Goal: Task Accomplishment & Management: Manage account settings

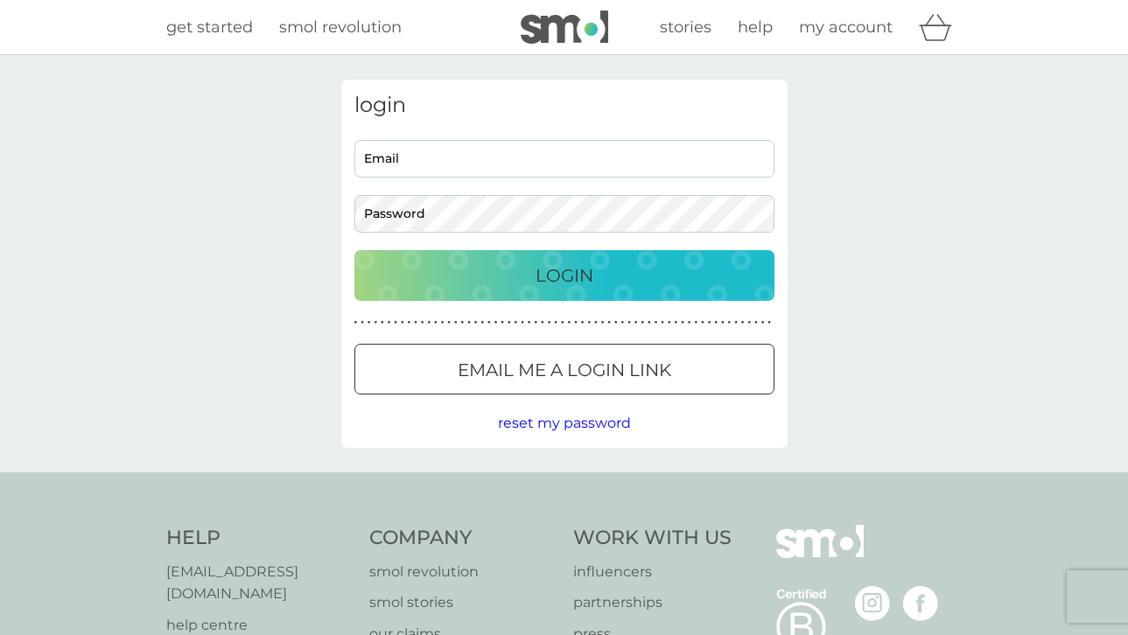
click at [441, 166] on input "Email" at bounding box center [564, 159] width 420 height 38
click at [920, 153] on div "login Email Password Login ● ● ● ● ● ● ● ● ● ● ● ● ● ● ● ● ● ● ● ● ● ● ● ● ● ● …" at bounding box center [564, 263] width 1128 height 417
click at [398, 153] on input "Email" at bounding box center [564, 159] width 420 height 38
click at [523, 161] on input "esinden75@gmail.com" at bounding box center [564, 159] width 420 height 38
click at [484, 143] on input "esinden75@gmail.com" at bounding box center [564, 159] width 420 height 38
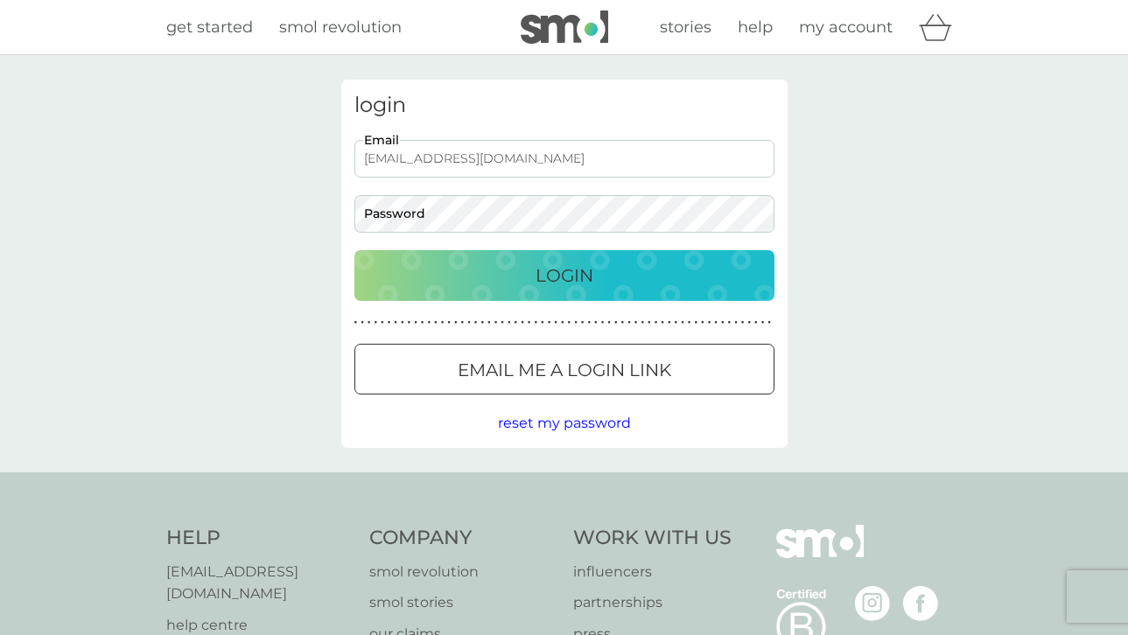
type input "emmahibbett@hotmail.com"
click at [354, 250] on button "Login" at bounding box center [564, 275] width 420 height 51
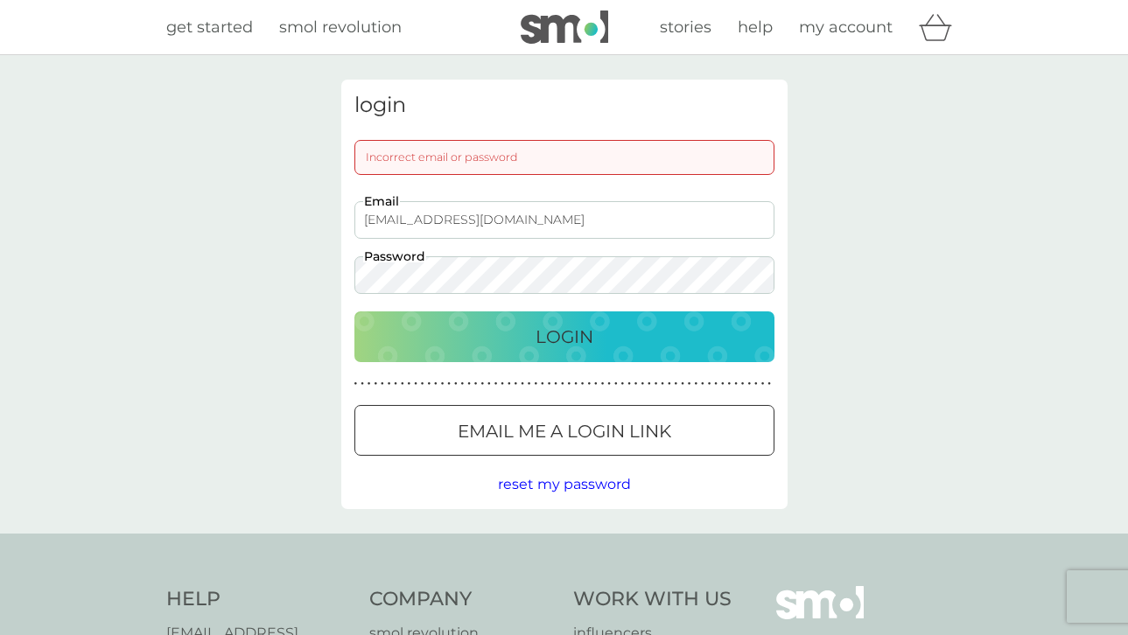
click at [301, 277] on div "login Incorrect email or password emmahibbett@hotmail.com Email Password Login …" at bounding box center [564, 294] width 1128 height 479
click at [354, 312] on button "Login" at bounding box center [564, 337] width 420 height 51
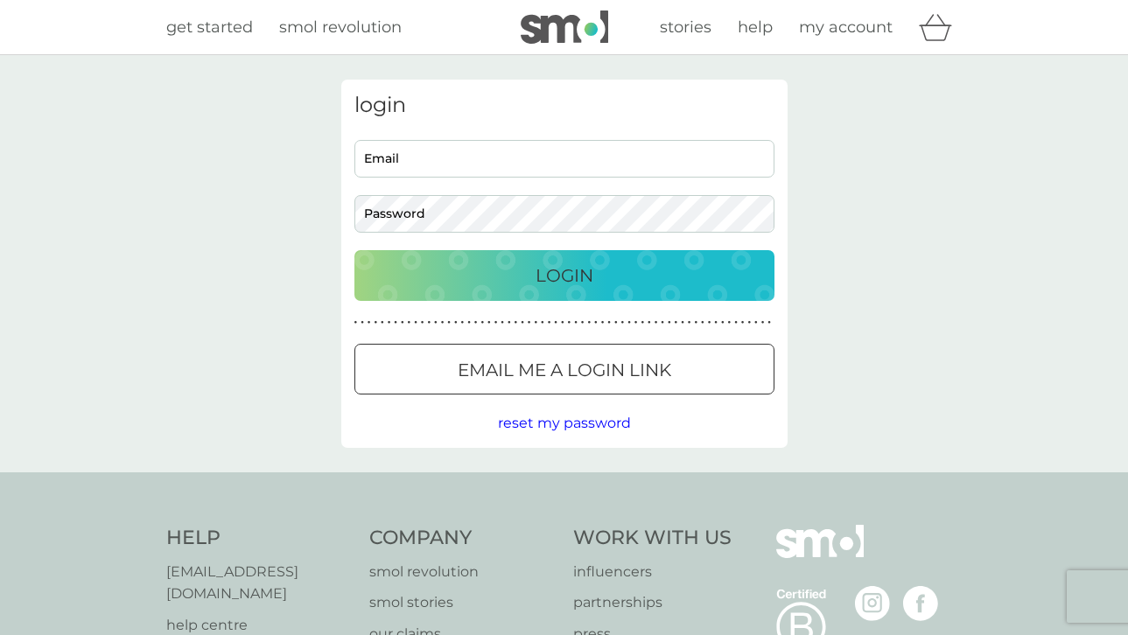
click at [461, 173] on input "Email" at bounding box center [564, 159] width 420 height 38
type input "[EMAIL_ADDRESS][DOMAIN_NAME]"
click at [544, 282] on p "Login" at bounding box center [565, 276] width 58 height 28
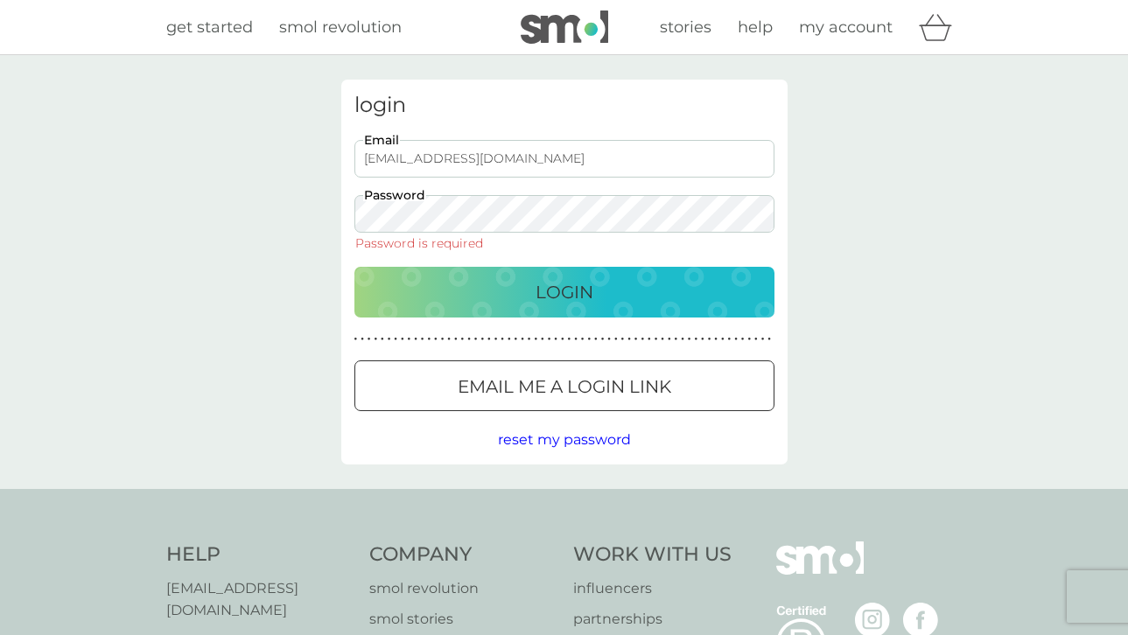
click at [571, 390] on div at bounding box center [564, 387] width 63 height 18
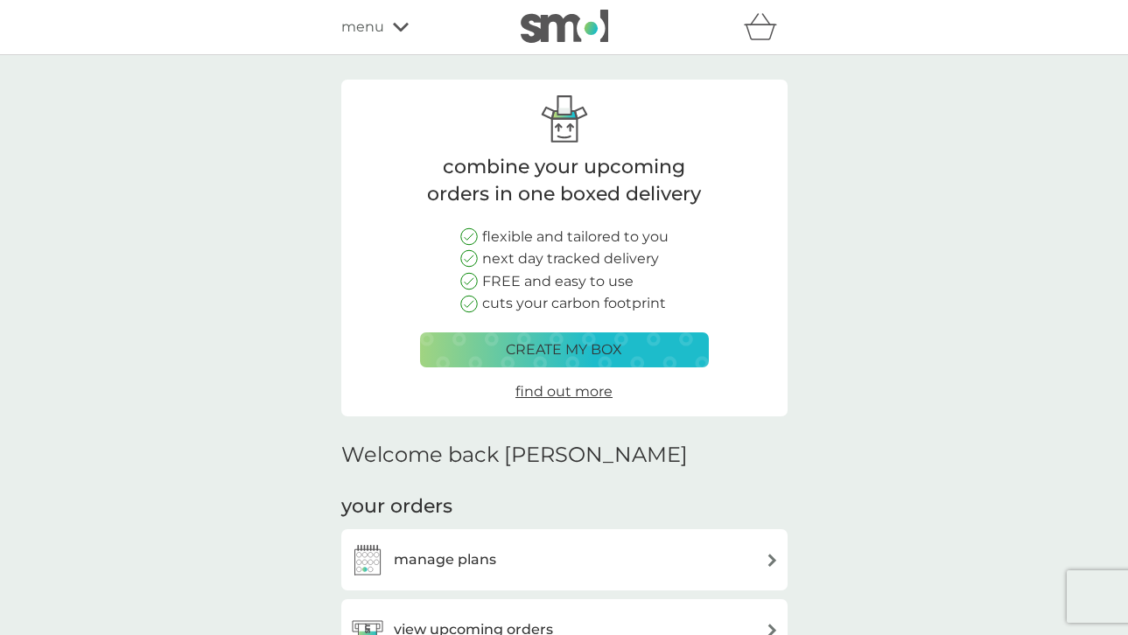
click at [470, 564] on h3 "manage plans" at bounding box center [445, 560] width 102 height 23
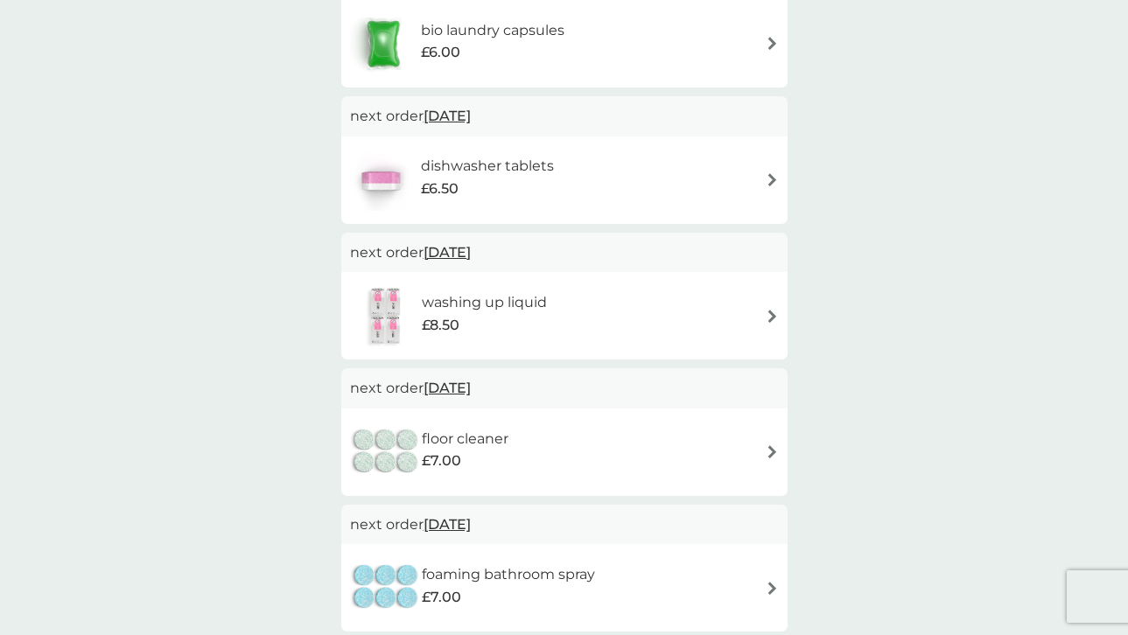
scroll to position [400, 0]
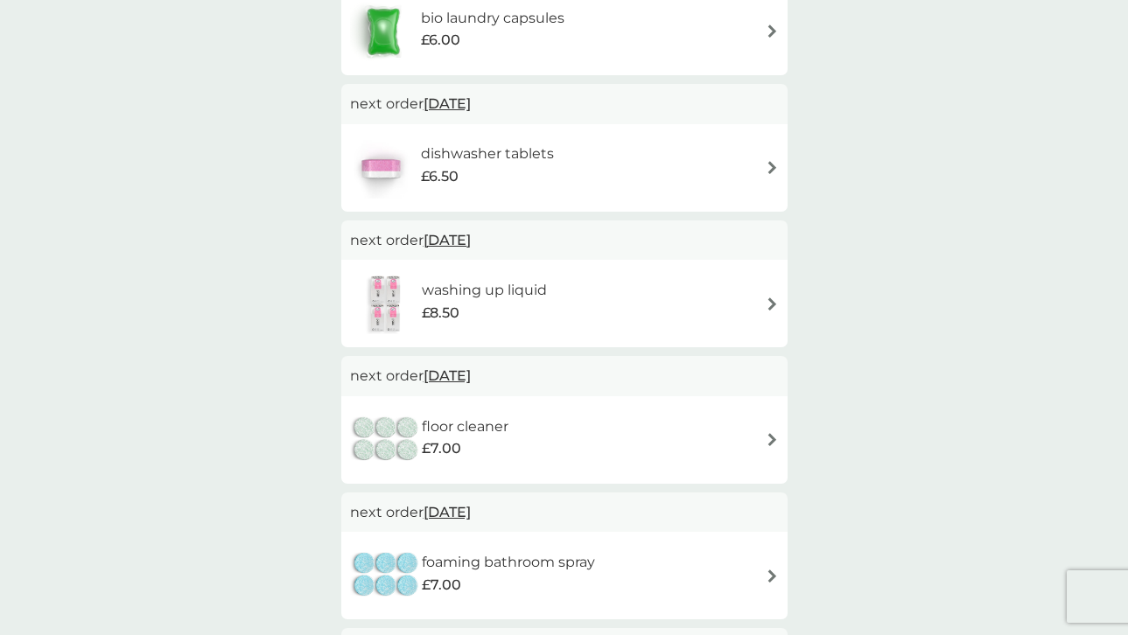
click at [699, 443] on div "floor cleaner £7.00" at bounding box center [564, 440] width 429 height 61
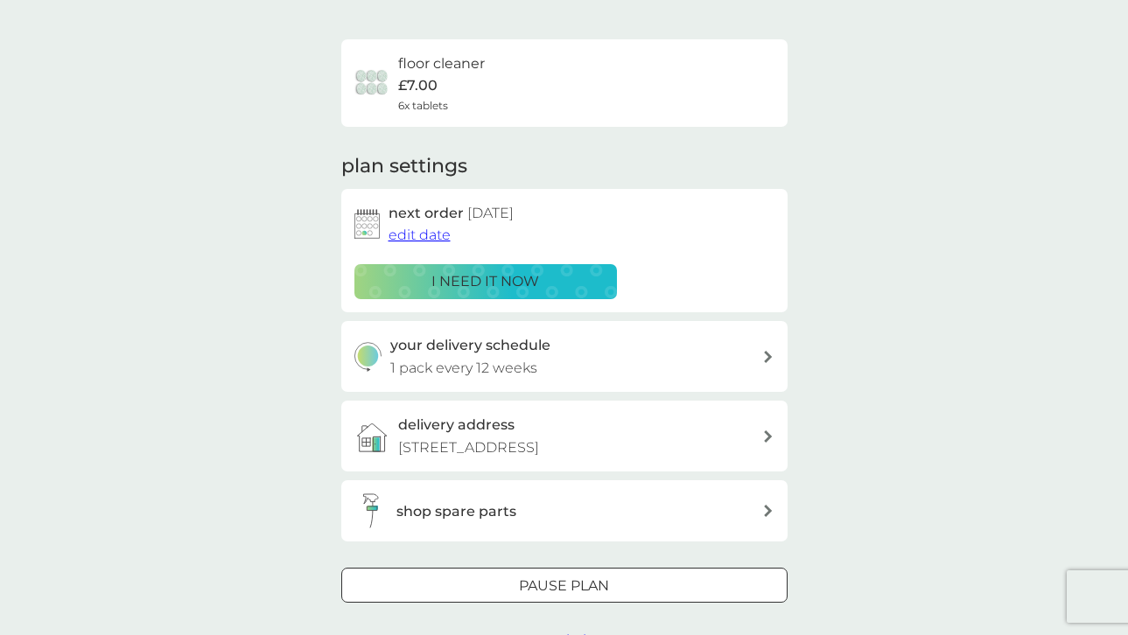
scroll to position [285, 0]
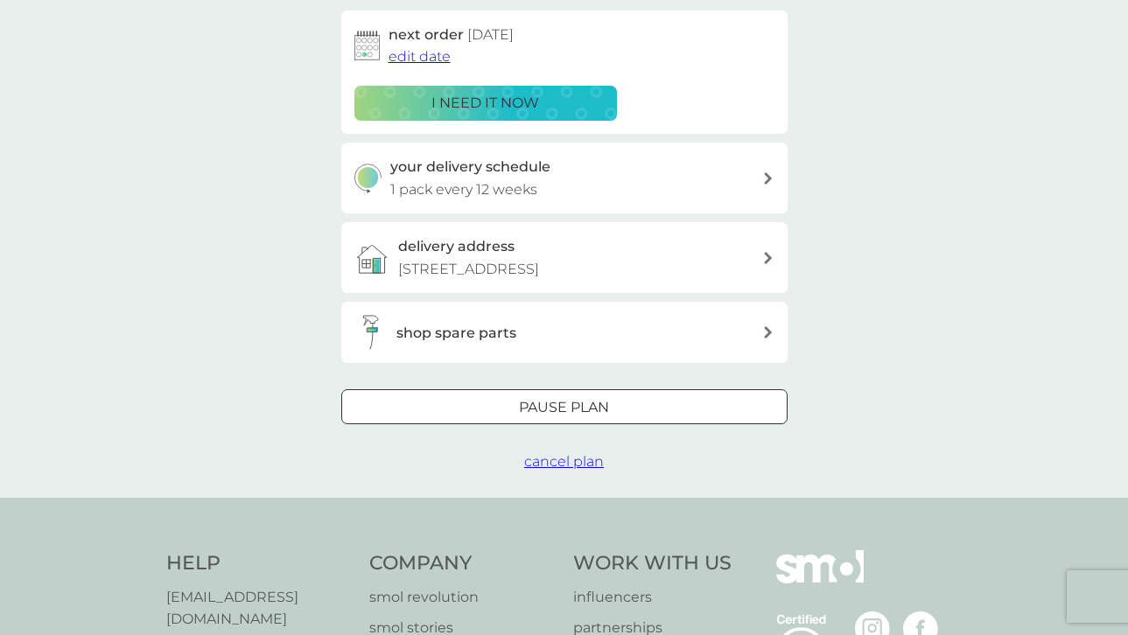
click at [586, 407] on div at bounding box center [585, 407] width 14 height 14
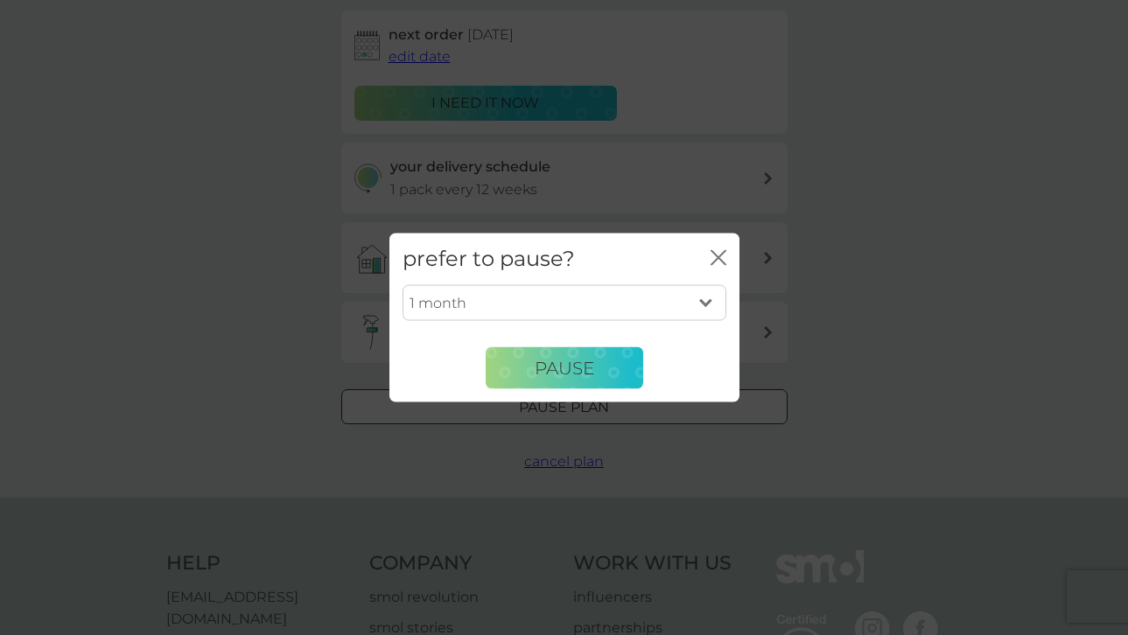
click at [706, 303] on select "1 month 2 months 3 months 4 months 5 months 6 months" at bounding box center [565, 302] width 324 height 37
select select "6"
click at [403, 284] on select "1 month 2 months 3 months 4 months 5 months 6 months" at bounding box center [565, 302] width 324 height 37
click at [580, 364] on span "Pause" at bounding box center [565, 367] width 60 height 21
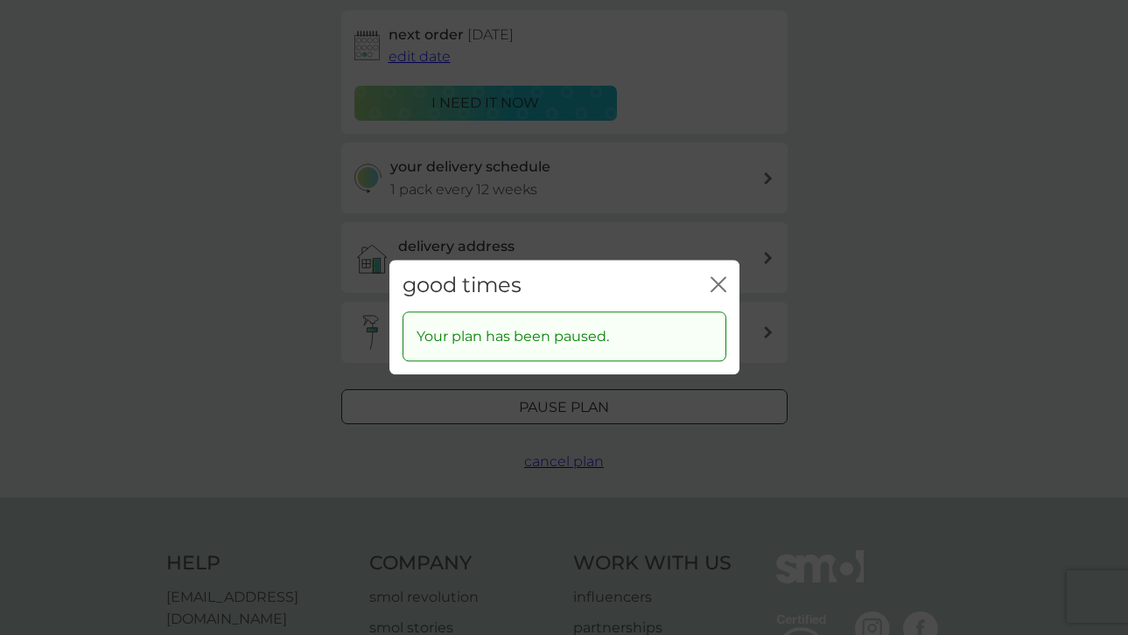
click at [716, 287] on icon "close" at bounding box center [714, 284] width 7 height 14
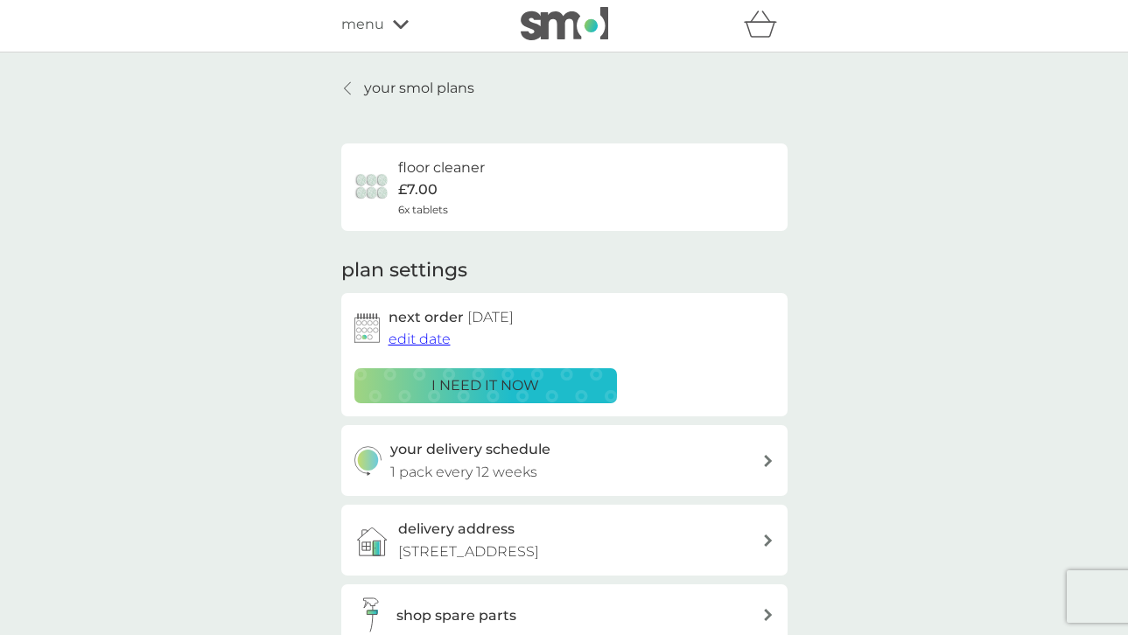
scroll to position [0, 0]
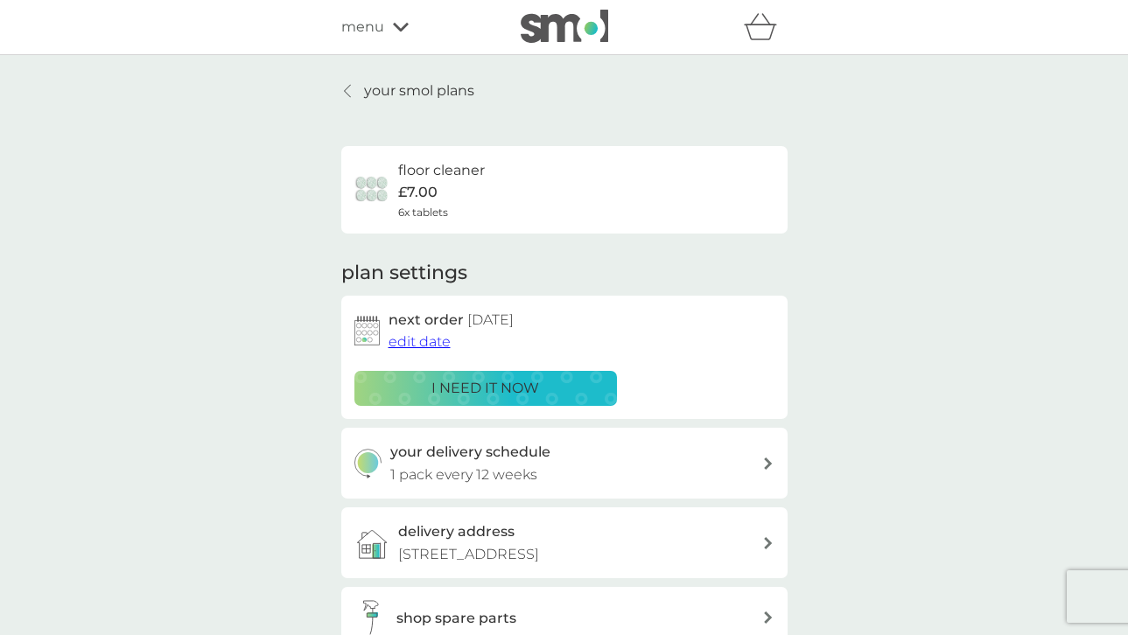
click at [347, 91] on icon at bounding box center [347, 91] width 7 height 14
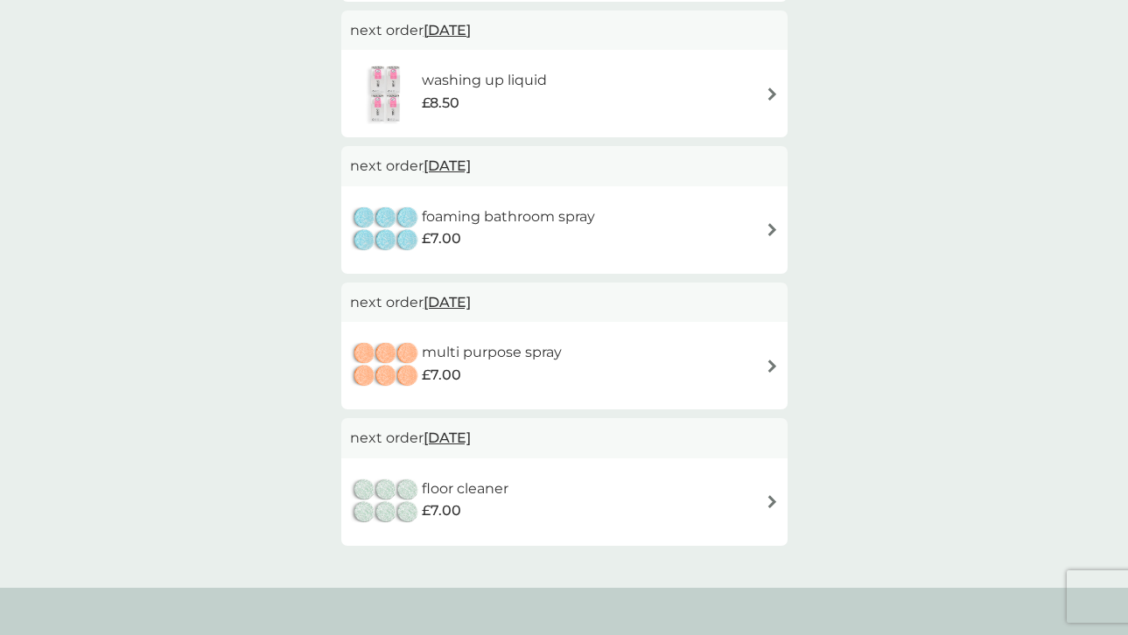
scroll to position [611, 0]
click at [713, 359] on div "multi purpose spray £7.00" at bounding box center [564, 364] width 429 height 61
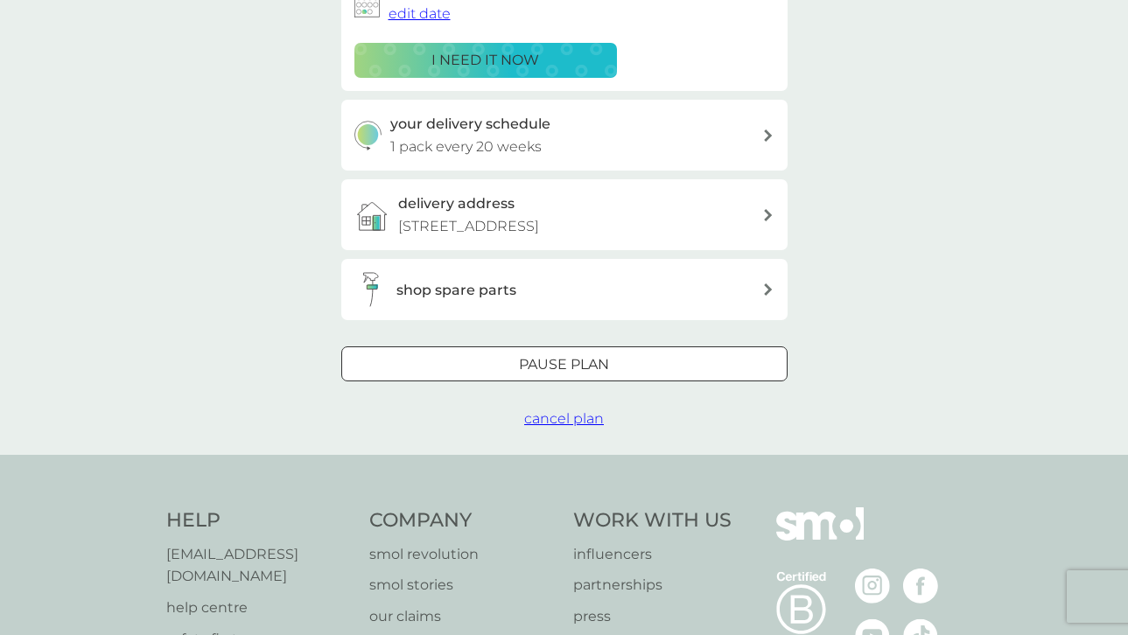
scroll to position [329, 0]
click at [552, 363] on div at bounding box center [564, 364] width 63 height 18
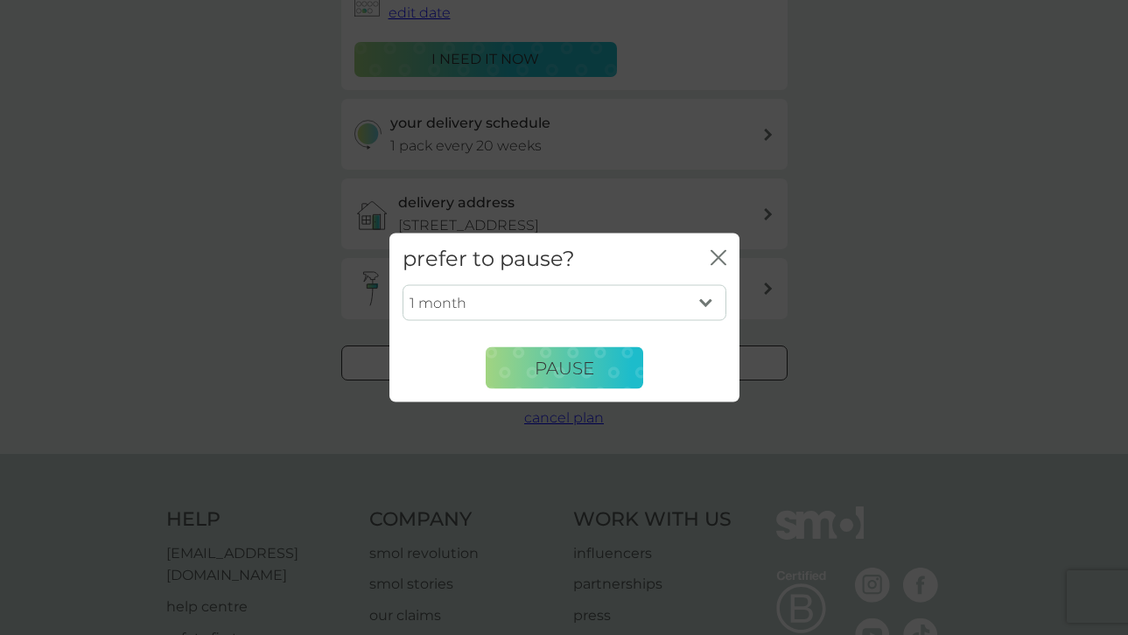
click at [704, 305] on select "1 month 2 months 3 months 4 months 5 months 6 months" at bounding box center [565, 302] width 324 height 37
select select "6"
click at [403, 284] on select "1 month 2 months 3 months 4 months 5 months 6 months" at bounding box center [565, 302] width 324 height 37
click at [586, 369] on span "Pause" at bounding box center [565, 367] width 60 height 21
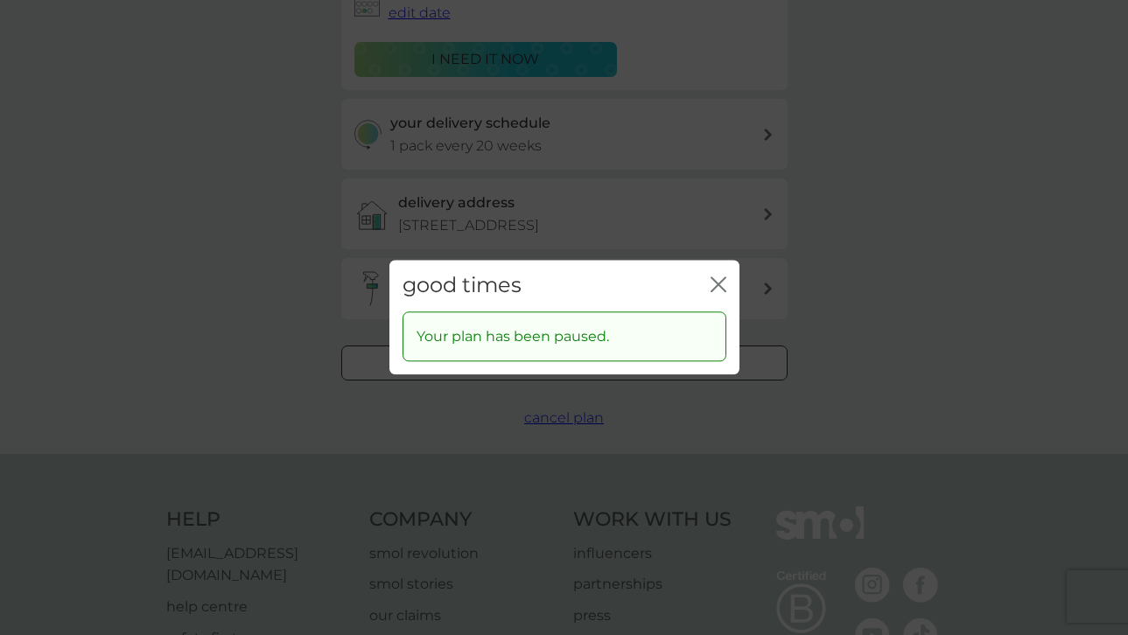
click at [720, 280] on icon "close" at bounding box center [719, 285] width 16 height 16
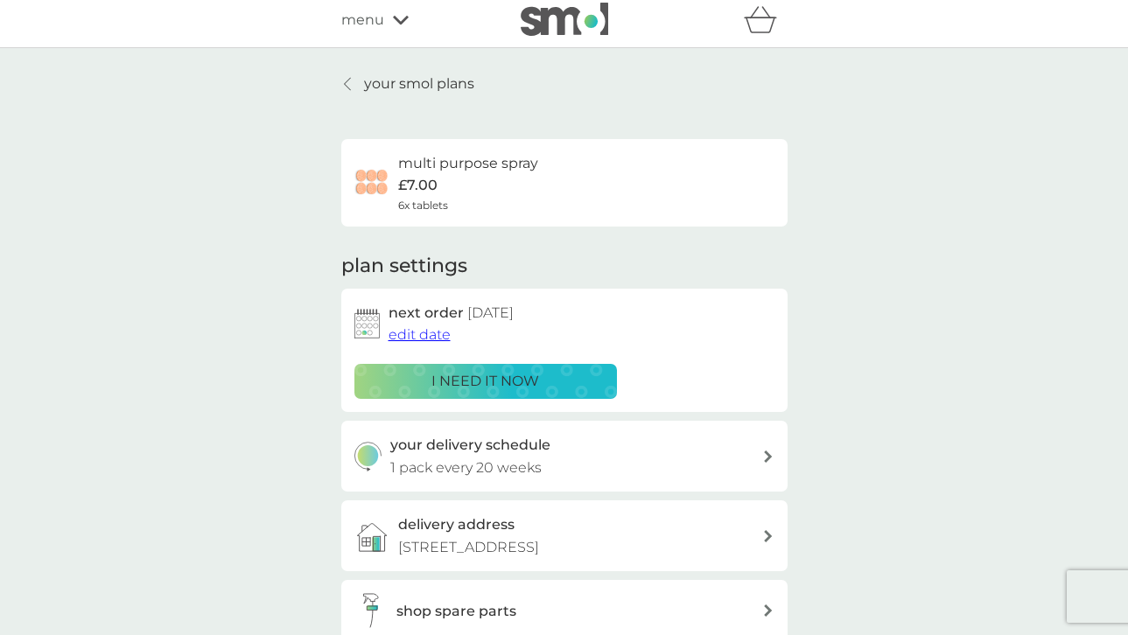
scroll to position [0, 0]
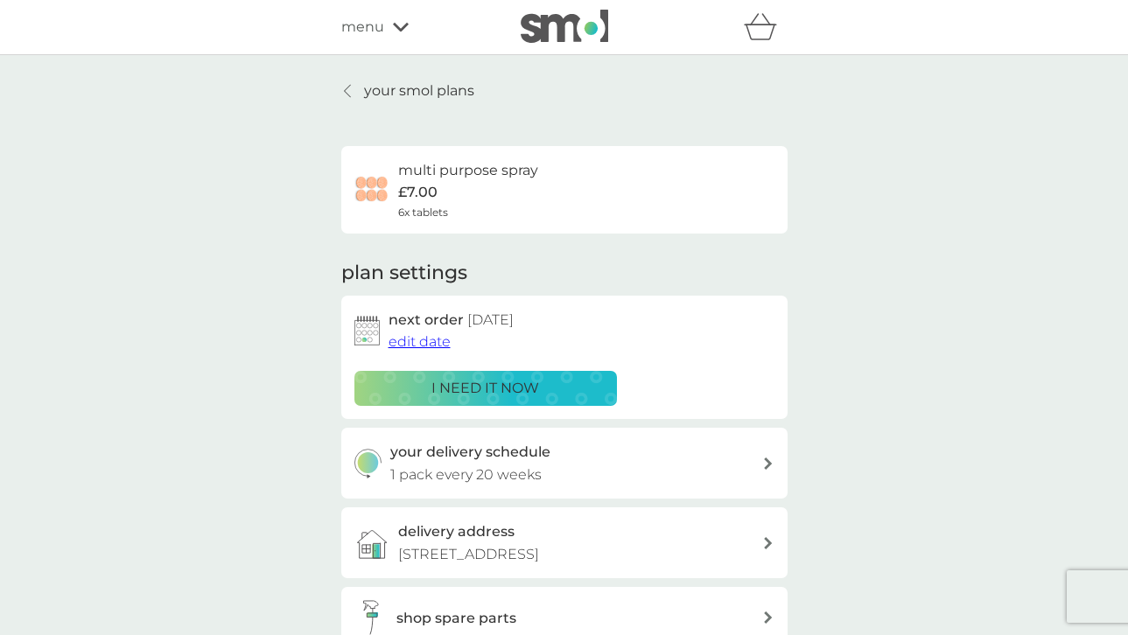
click at [349, 89] on icon at bounding box center [347, 91] width 7 height 14
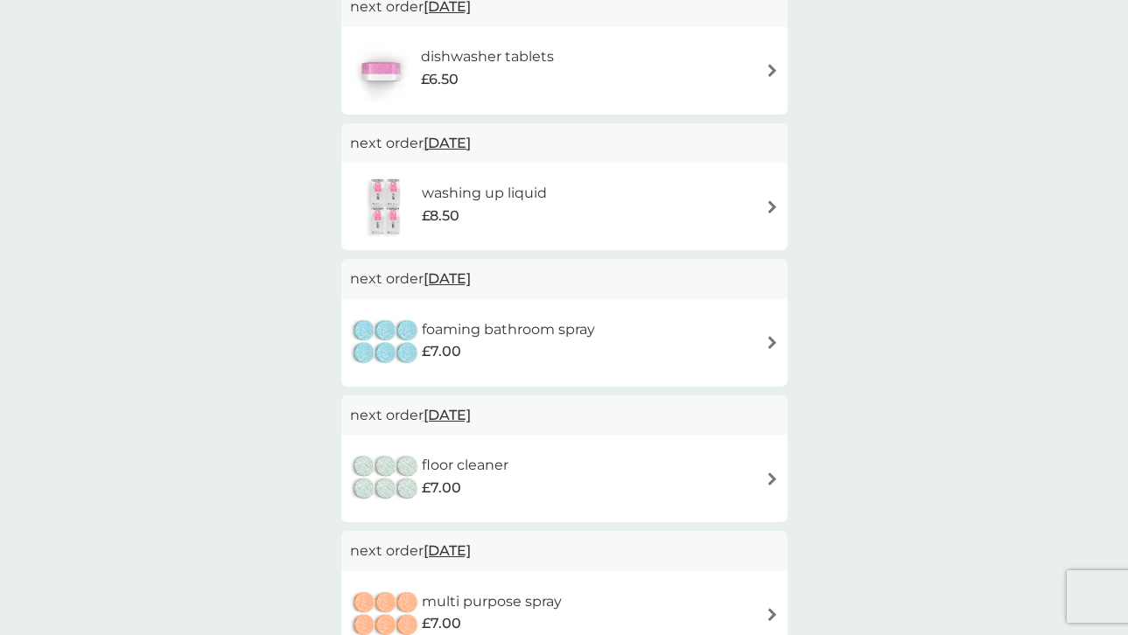
scroll to position [501, 0]
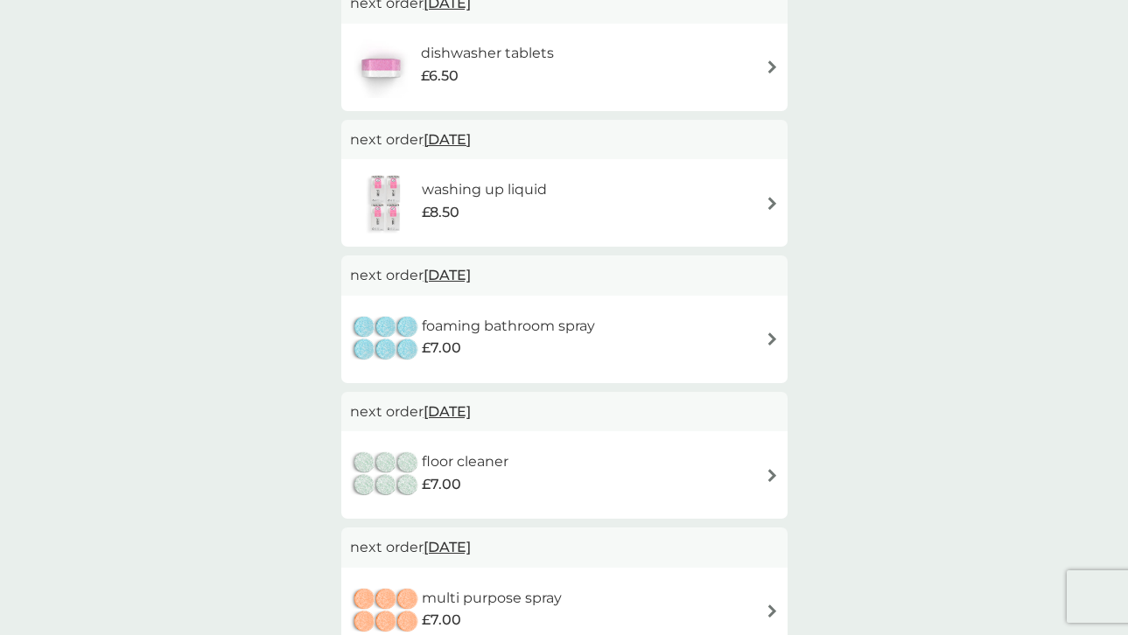
click at [643, 333] on div "foaming bathroom spray £7.00" at bounding box center [564, 339] width 429 height 61
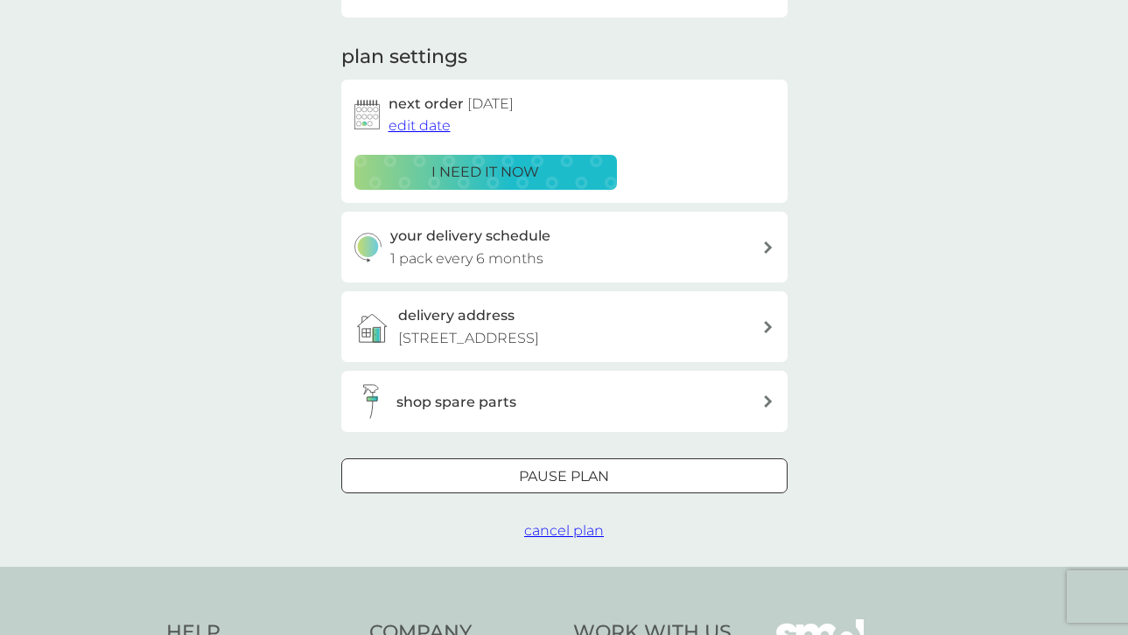
scroll to position [222, 0]
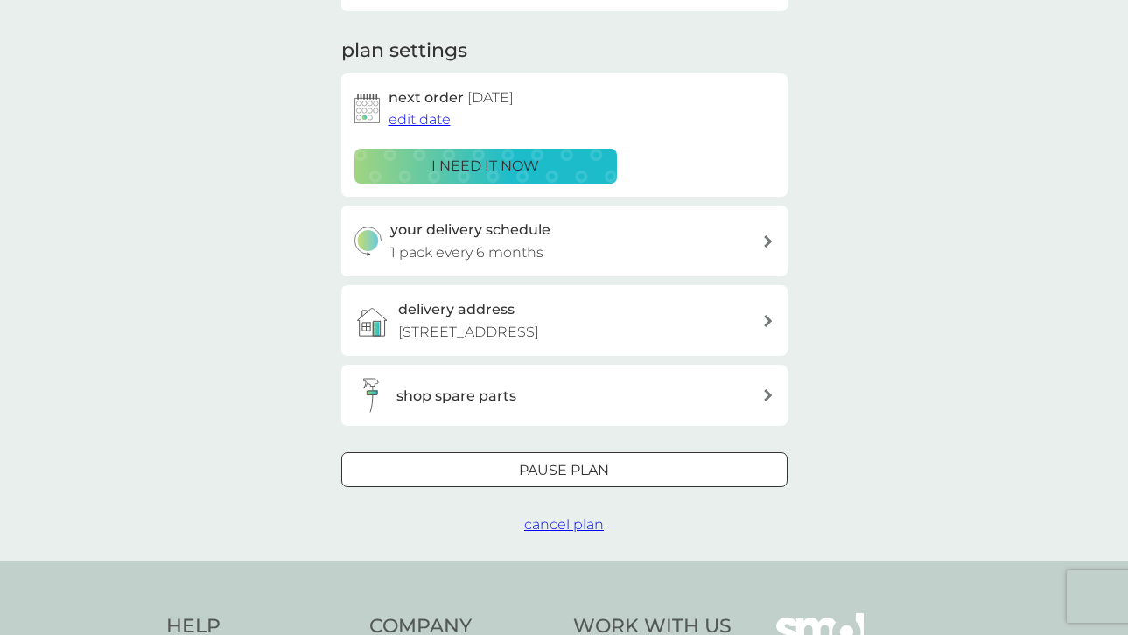
click at [572, 464] on div at bounding box center [564, 471] width 63 height 18
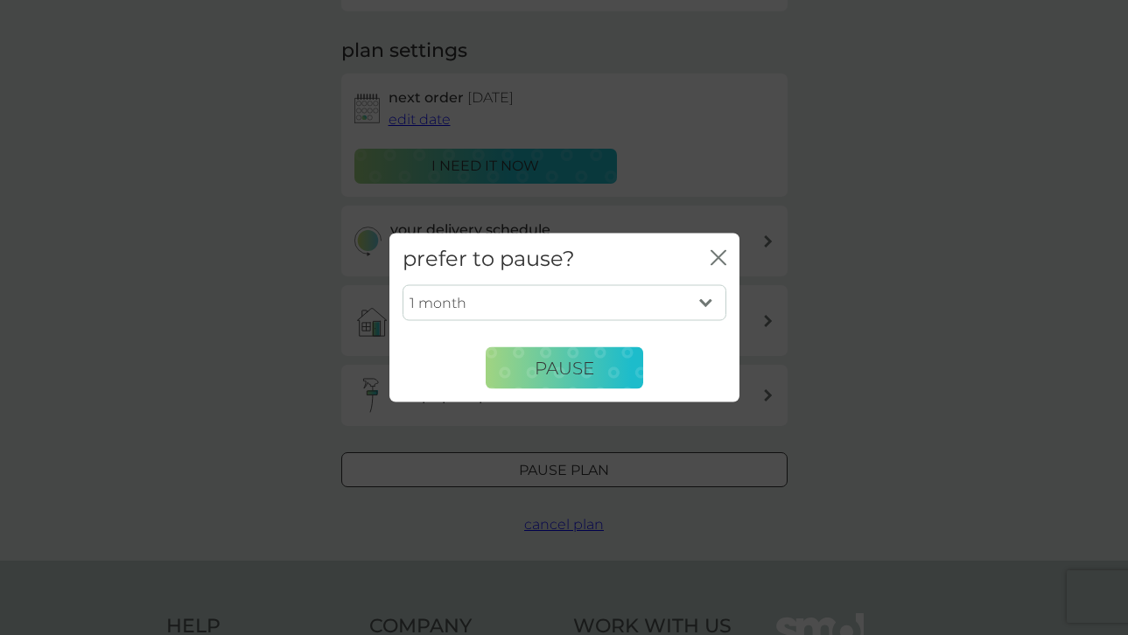
click at [533, 300] on select "1 month 2 months 3 months 4 months 5 months 6 months" at bounding box center [565, 302] width 324 height 37
select select "3"
click at [403, 284] on select "1 month 2 months 3 months 4 months 5 months 6 months" at bounding box center [565, 302] width 324 height 37
click at [548, 372] on span "Pause" at bounding box center [565, 367] width 60 height 21
